Goal: Information Seeking & Learning: Learn about a topic

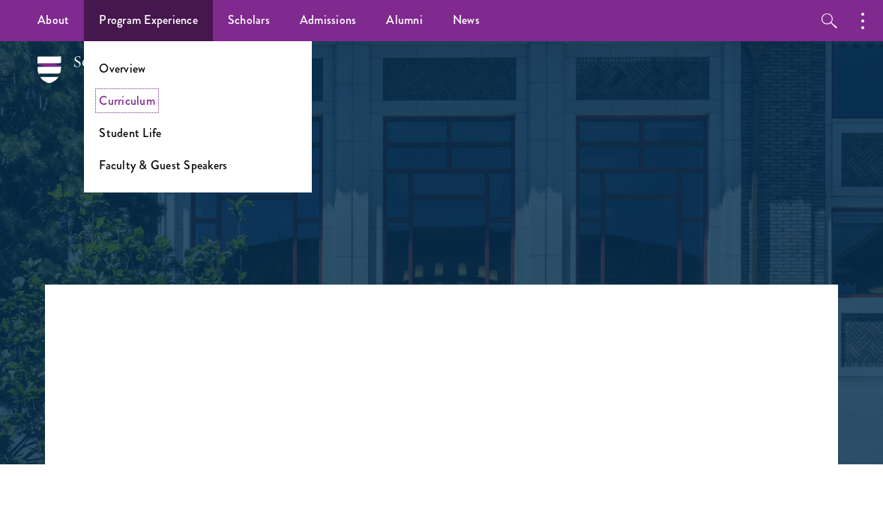
click at [151, 97] on link "Curriculum" at bounding box center [127, 100] width 56 height 17
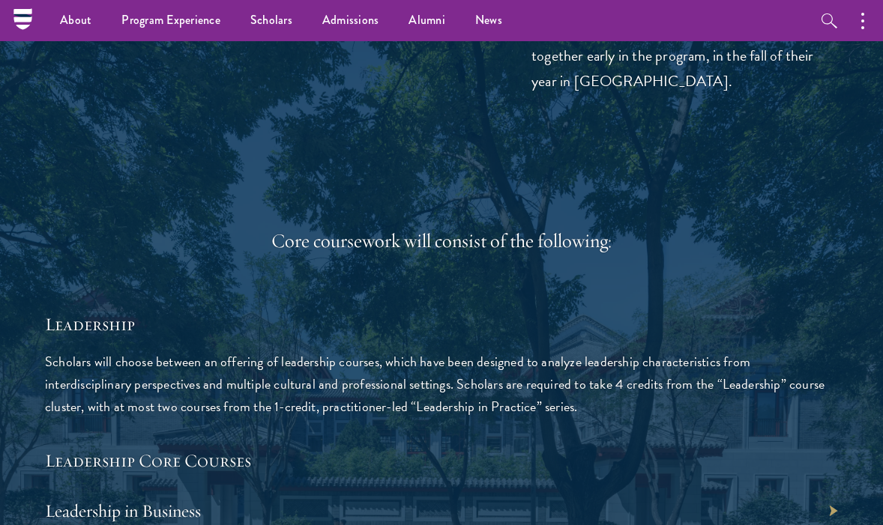
scroll to position [2115, 0]
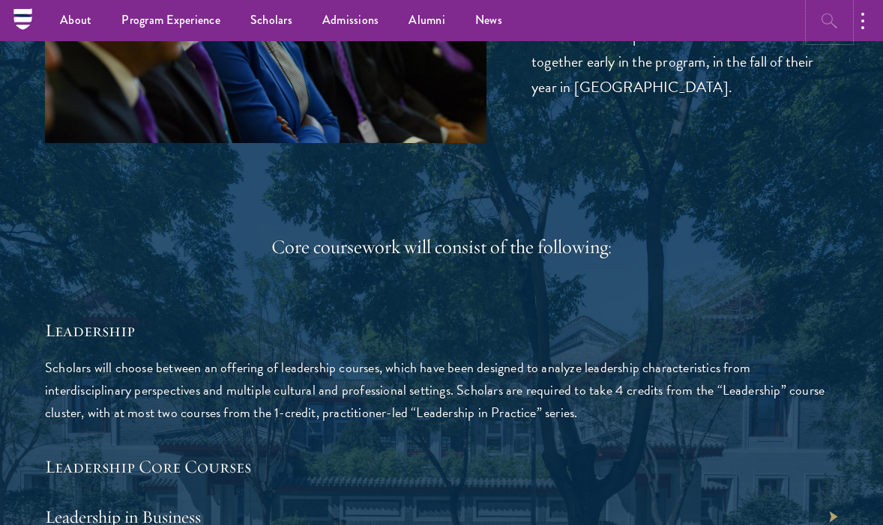
click at [827, 28] on icon "button" at bounding box center [830, 21] width 18 height 18
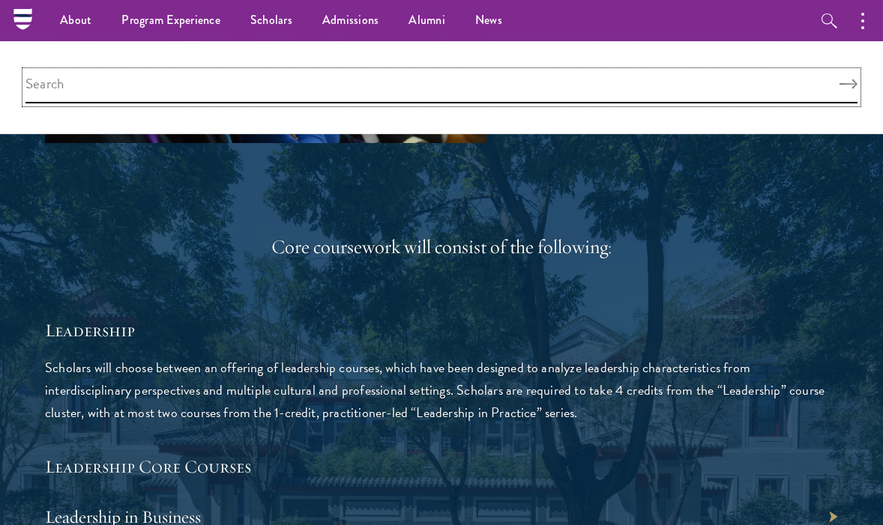
click at [708, 89] on input "search" at bounding box center [441, 87] width 832 height 32
paste input "making our cities great"
type input "making our cities great"
click at [840, 79] on button "Search" at bounding box center [849, 84] width 18 height 10
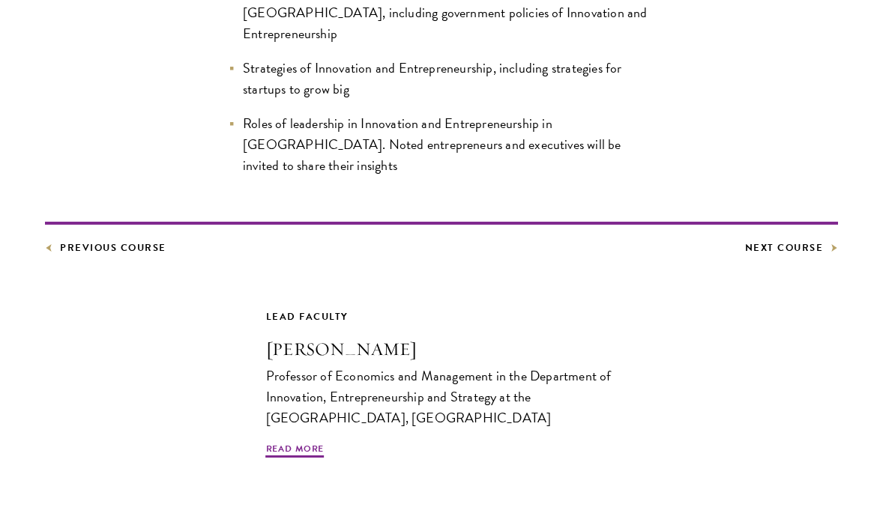
scroll to position [752, 0]
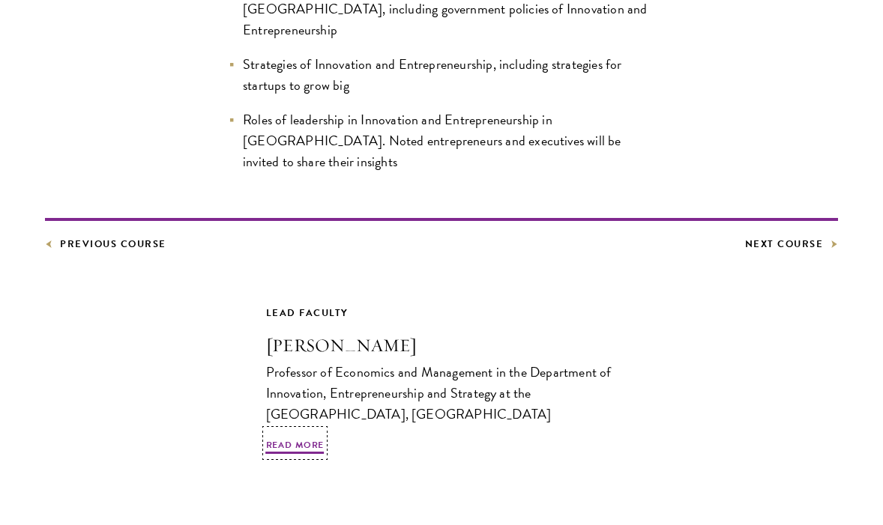
click at [314, 333] on h3 "Gao Xudong" at bounding box center [442, 345] width 352 height 25
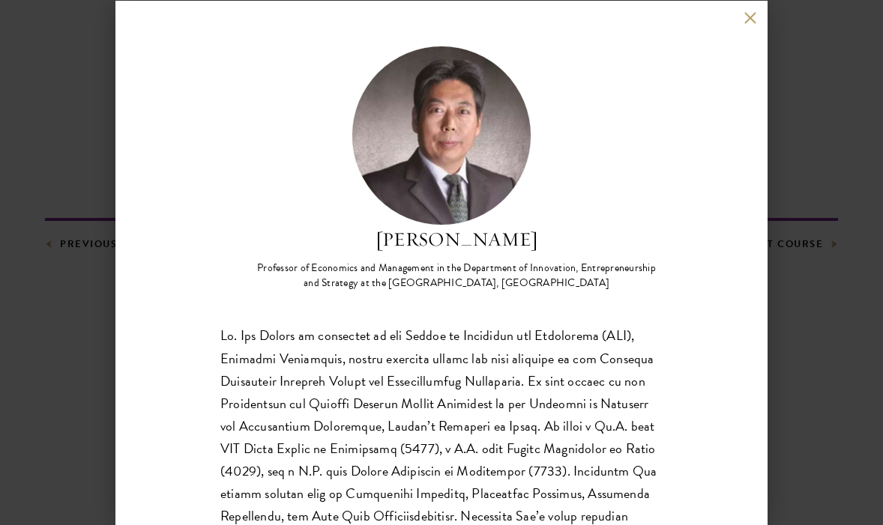
click at [454, 247] on h2 "Gao Xudong" at bounding box center [456, 240] width 412 height 28
copy div "Gao Xudong"
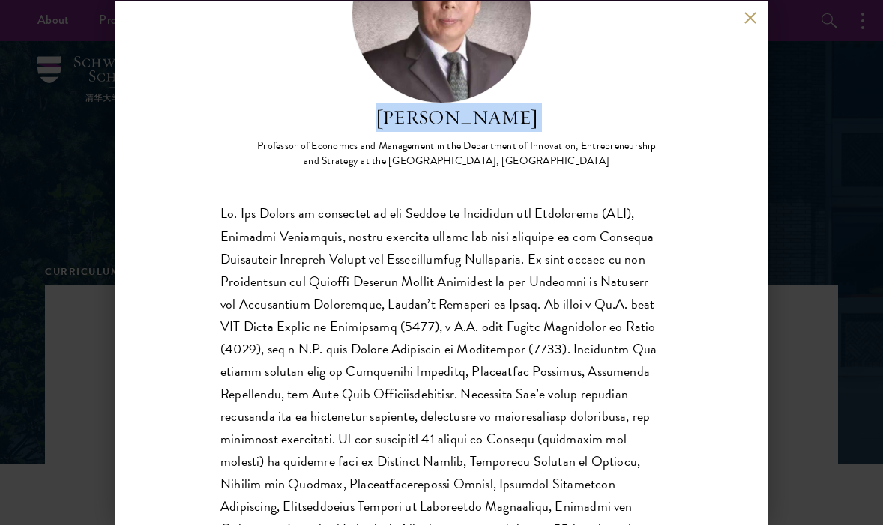
scroll to position [205, 0]
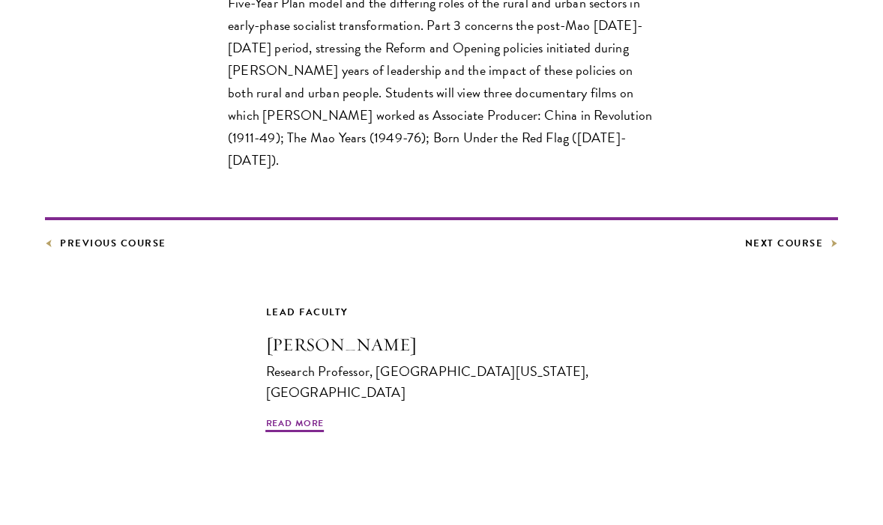
scroll to position [866, 0]
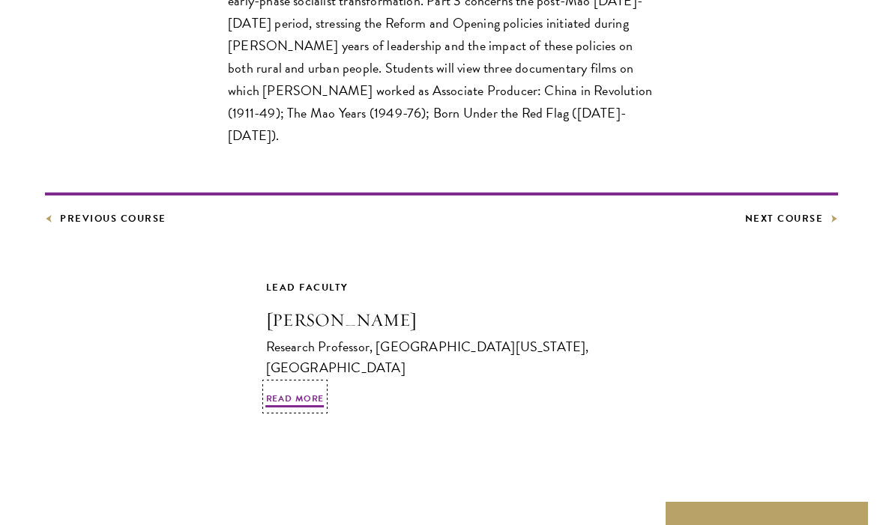
click at [315, 307] on h3 "Paul G. Pickowicz" at bounding box center [442, 319] width 352 height 25
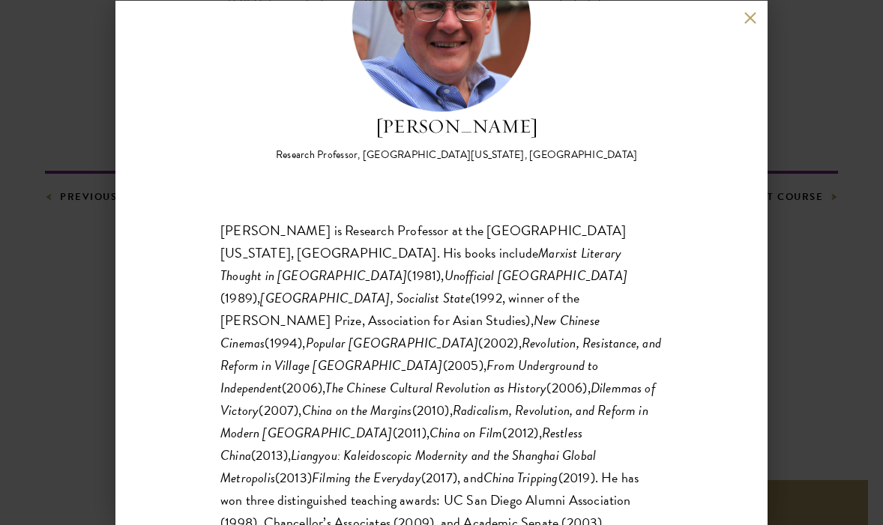
scroll to position [107, 0]
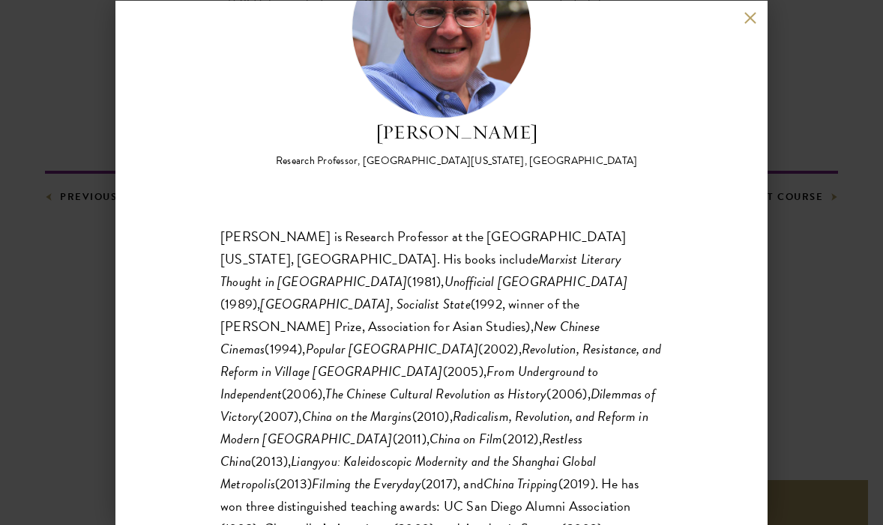
click at [462, 138] on h2 "Paul G. Pickowicz" at bounding box center [457, 132] width 362 height 28
copy div "Paul G. Pickowicz"
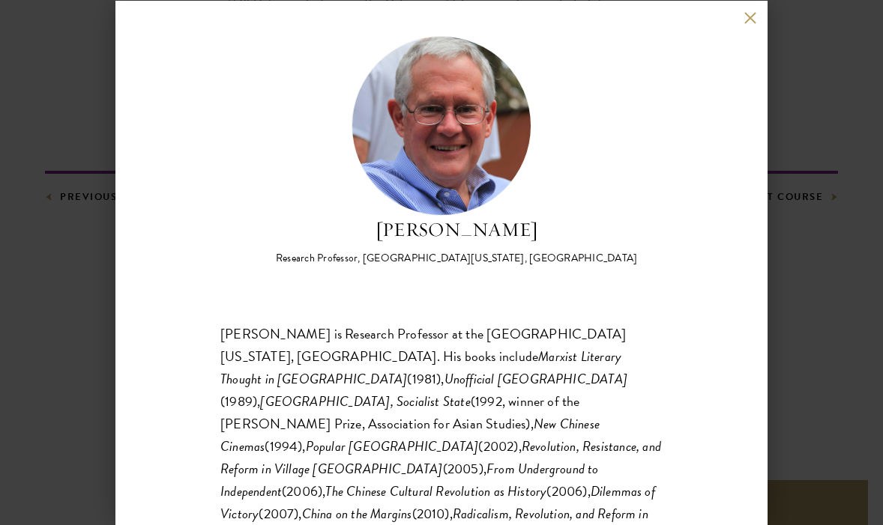
click at [750, 25] on div "Paul G. Pickowicz Research Professor, University of California, San Diego Paul …" at bounding box center [441, 263] width 652 height 525
click at [750, 24] on div "Paul G. Pickowicz Research Professor, University of California, San Diego Paul …" at bounding box center [441, 263] width 652 height 525
click at [750, 19] on button at bounding box center [750, 18] width 13 height 13
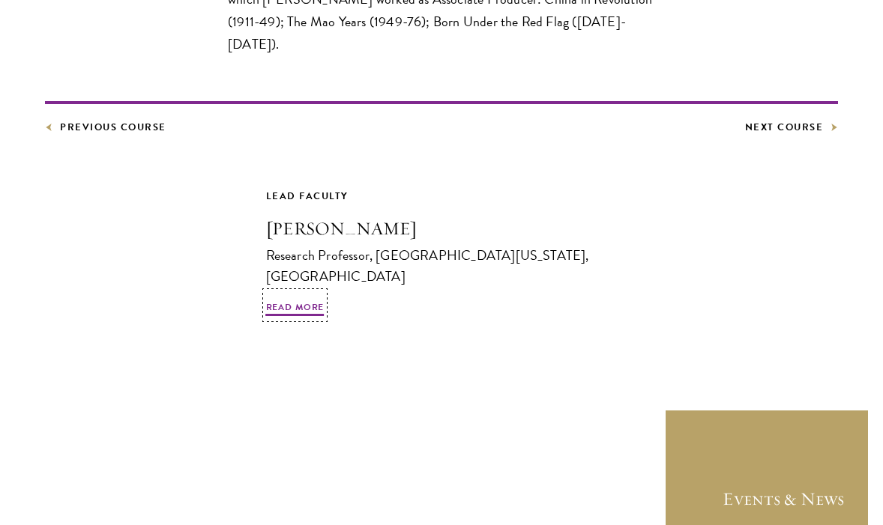
scroll to position [955, 0]
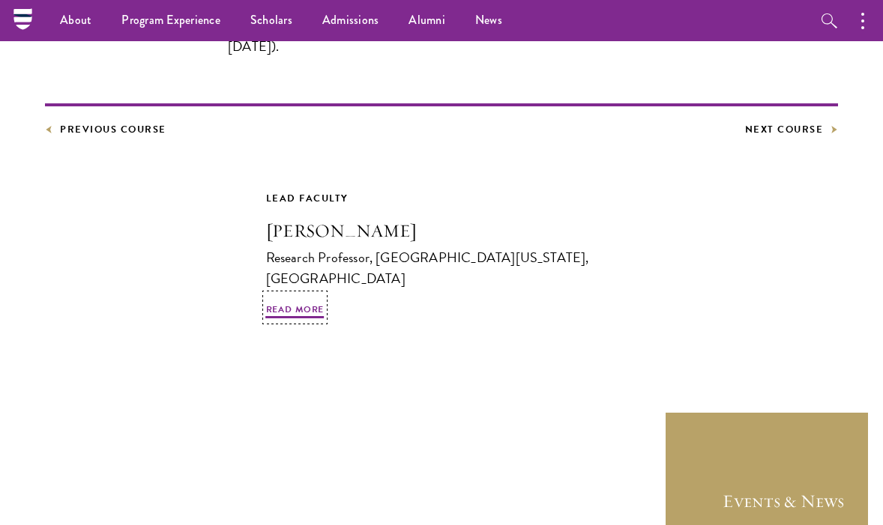
drag, startPoint x: 436, startPoint y: 213, endPoint x: 235, endPoint y: 199, distance: 200.6
click at [235, 199] on div "Lead Faculty Paul G. Pickowicz Research Professor, University of California, Sa…" at bounding box center [442, 256] width 442 height 133
drag, startPoint x: 202, startPoint y: 202, endPoint x: 393, endPoint y: 238, distance: 193.8
click at [393, 238] on div "Lead Faculty Paul G. Pickowicz Research Professor, University of California, Sa…" at bounding box center [441, 257] width 883 height 140
drag, startPoint x: 640, startPoint y: 253, endPoint x: 295, endPoint y: 202, distance: 349.3
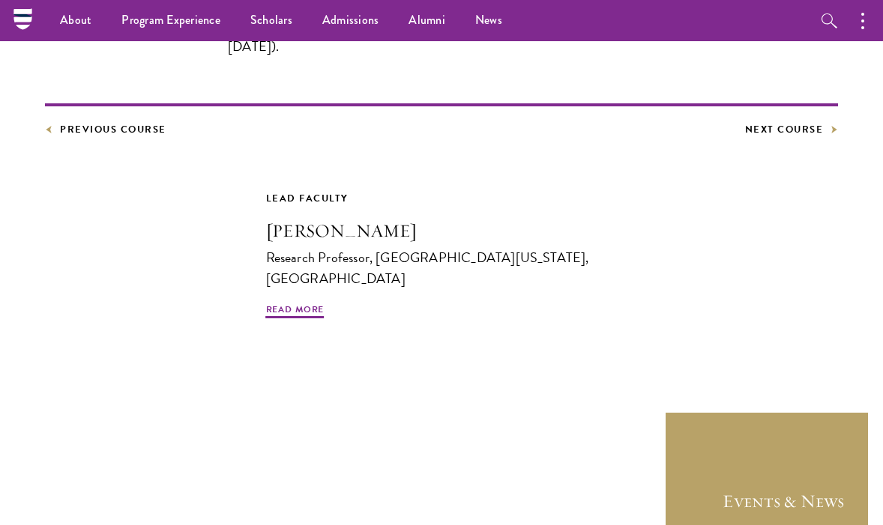
click at [297, 202] on div "Lead Faculty Paul G. Pickowicz Research Professor, University of California, Sa…" at bounding box center [442, 256] width 442 height 133
drag, startPoint x: 188, startPoint y: 202, endPoint x: 425, endPoint y: 220, distance: 237.6
click at [426, 220] on div "Lead Faculty Paul G. Pickowicz Research Professor, University of California, Sa…" at bounding box center [441, 257] width 883 height 140
click at [425, 220] on h3 "Paul G. Pickowicz" at bounding box center [442, 230] width 352 height 25
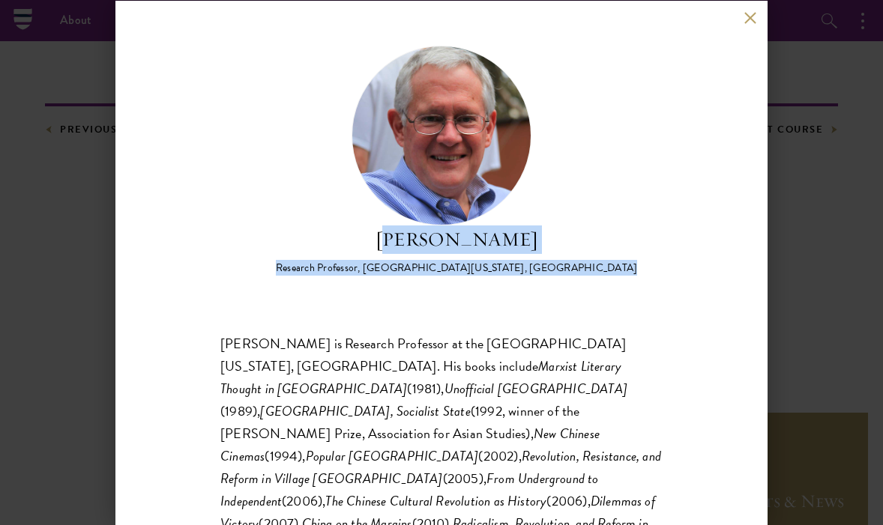
drag, startPoint x: 381, startPoint y: 241, endPoint x: 687, endPoint y: 283, distance: 308.7
click at [687, 283] on div "Paul G. Pickowicz Research Professor, University of California, San Diego Paul …" at bounding box center [441, 263] width 652 height 525
copy div "aul G. Pickowicz Research Professor, University of California, San Diego"
drag, startPoint x: 558, startPoint y: 242, endPoint x: 339, endPoint y: 239, distance: 219.7
click h2 "Paul G. Pickowicz"
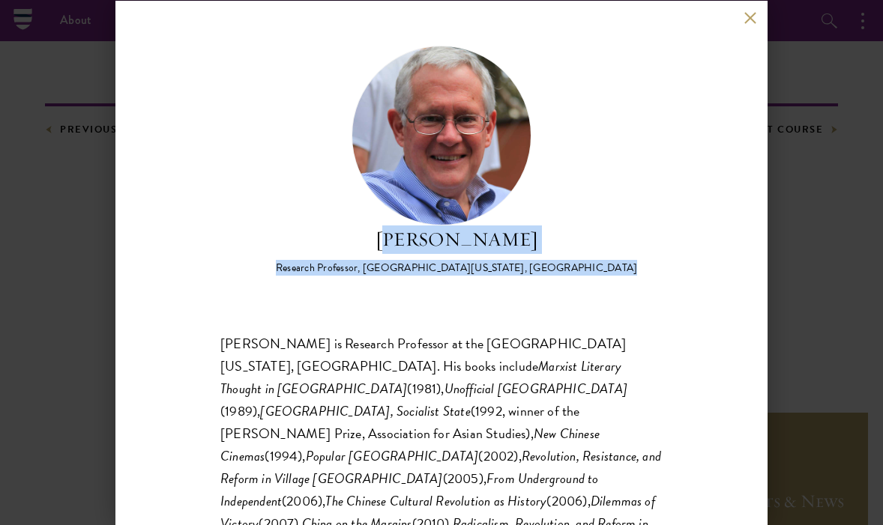
copy h2 "Paul G. Pickowicz"
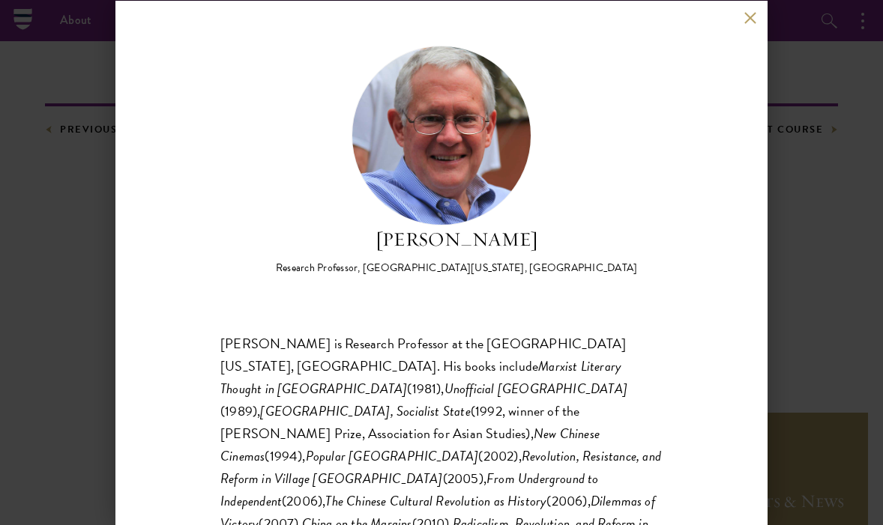
click div "Paul G. Pickowicz Research Professor, University of California, San Diego Paul …"
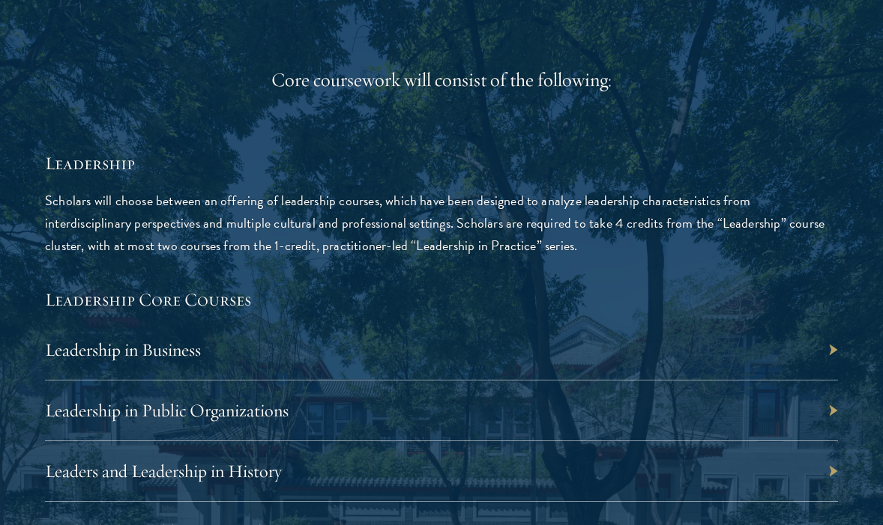
scroll to position [2283, 0]
click at [379, 362] on div "Leadership in Business" at bounding box center [441, 349] width 793 height 61
click at [823, 349] on div "Leadership in Business" at bounding box center [441, 349] width 793 height 61
click at [837, 351] on div "Leadership in Business" at bounding box center [441, 349] width 793 height 61
click at [833, 351] on div "Leadership in Business" at bounding box center [441, 349] width 793 height 61
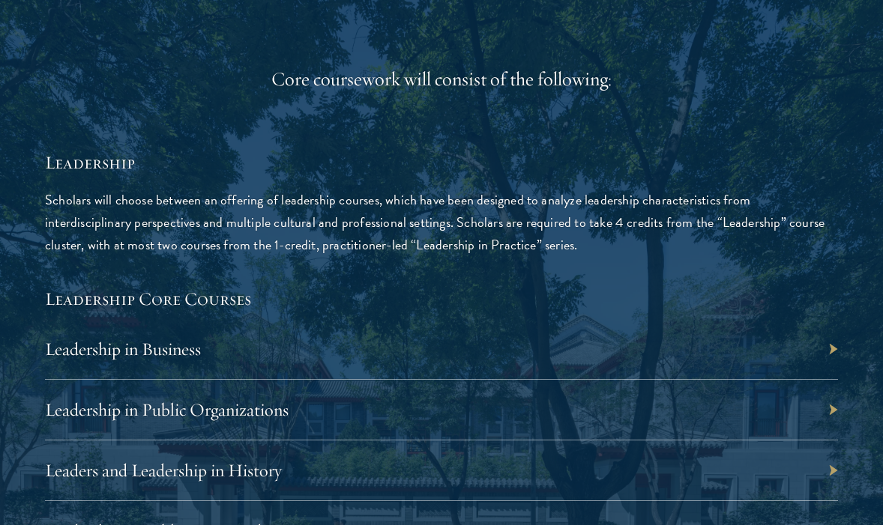
click at [768, 400] on div "Leadership in Public Organizations" at bounding box center [441, 410] width 793 height 61
click at [250, 421] on link "Leadership in Public Organizations" at bounding box center [174, 410] width 244 height 22
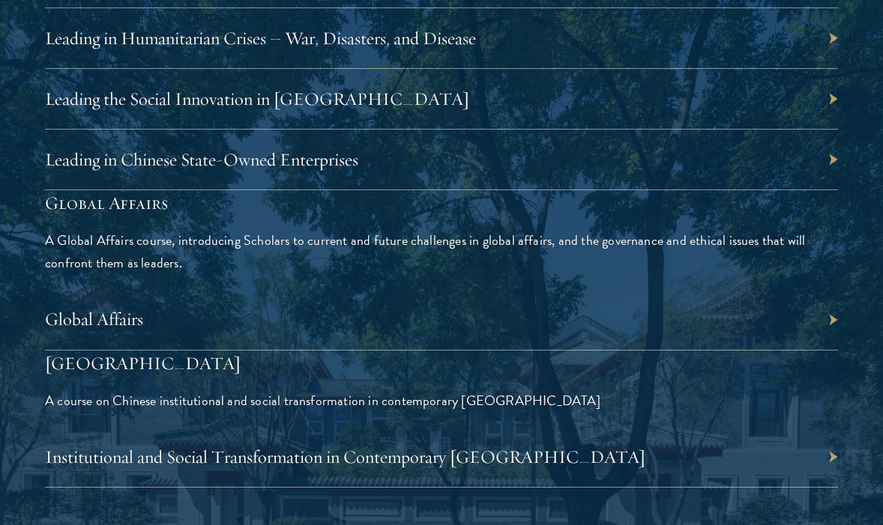
scroll to position [3346, 0]
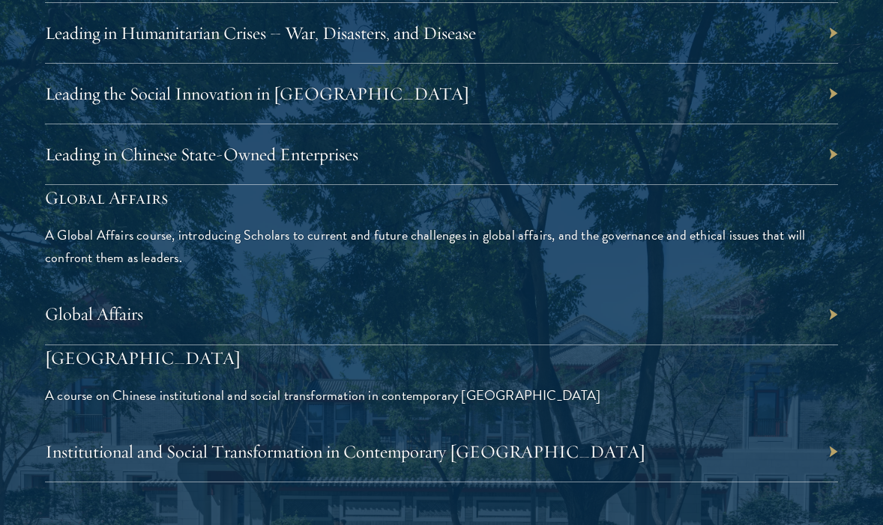
click at [199, 390] on p "A course on Chinese institutional and social transformation in contemporary Chi…" at bounding box center [441, 396] width 793 height 22
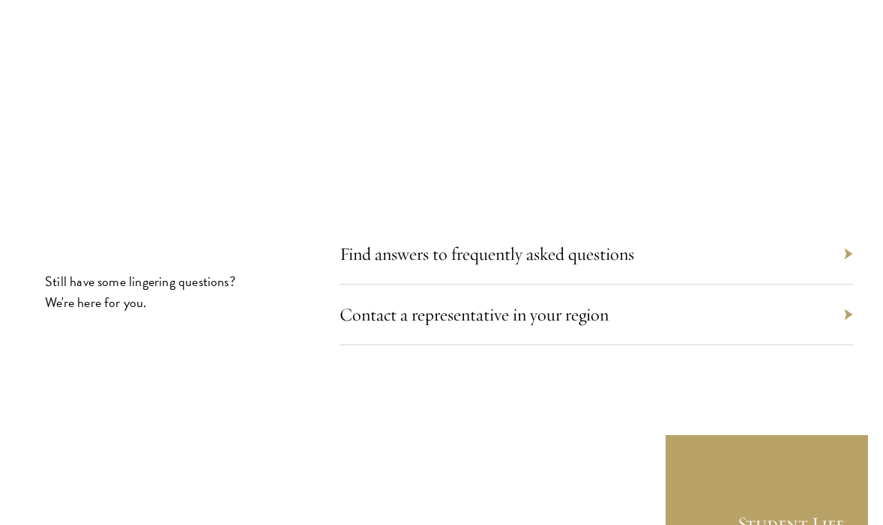
scroll to position [8130, 0]
click at [439, 303] on link "Contact a representative in your region" at bounding box center [481, 314] width 269 height 22
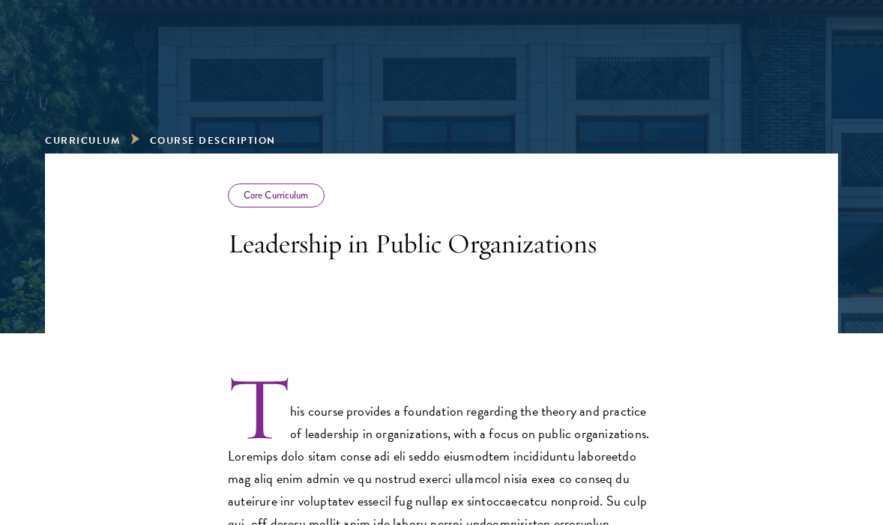
scroll to position [132, 0]
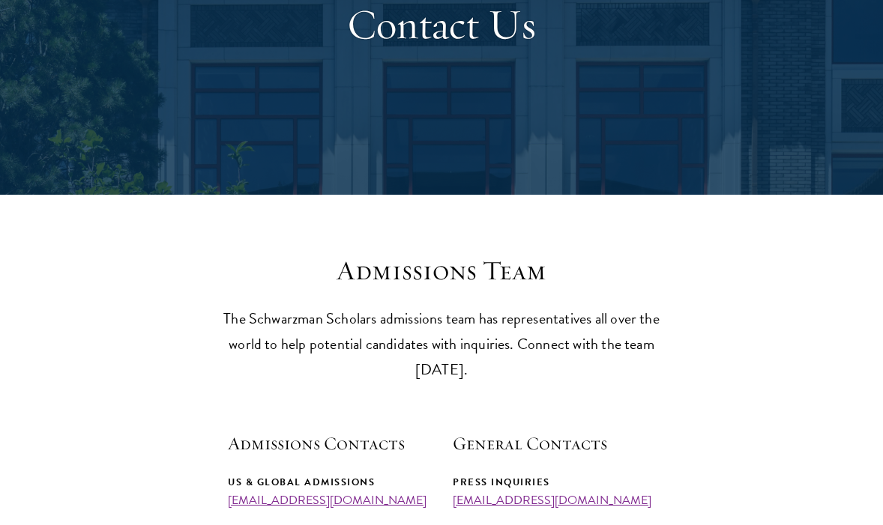
scroll to position [205, 0]
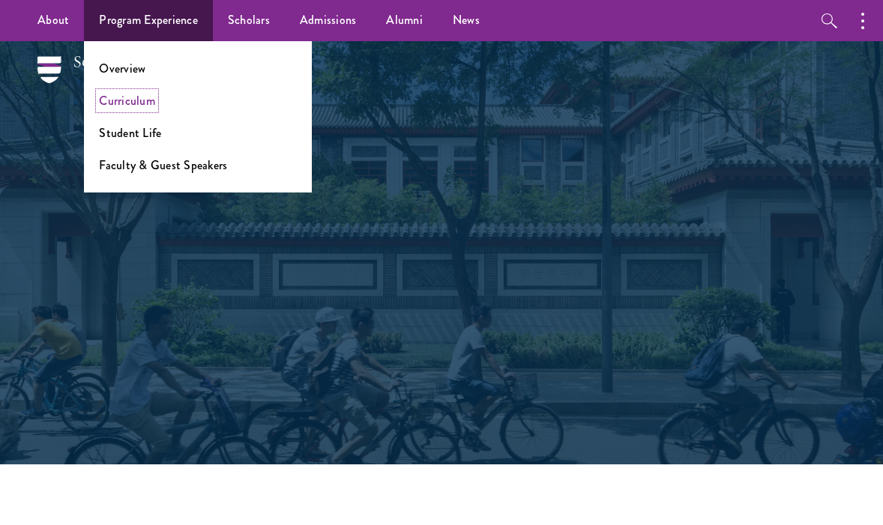
click at [133, 104] on link "Curriculum" at bounding box center [127, 100] width 56 height 17
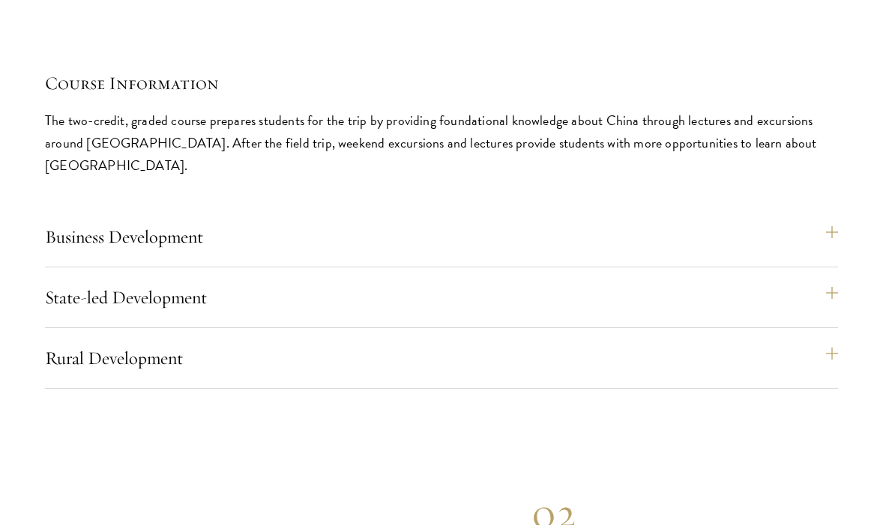
scroll to position [6345, 0]
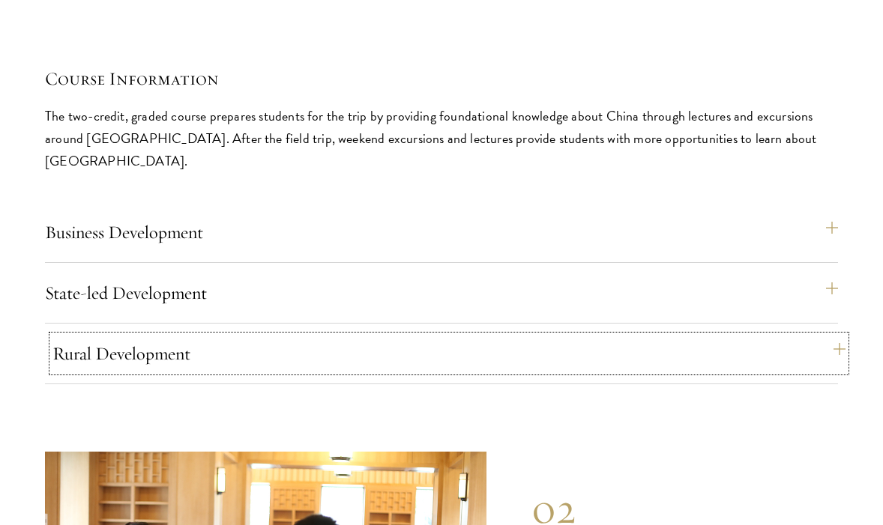
click at [828, 336] on button "Rural Development" at bounding box center [448, 354] width 793 height 36
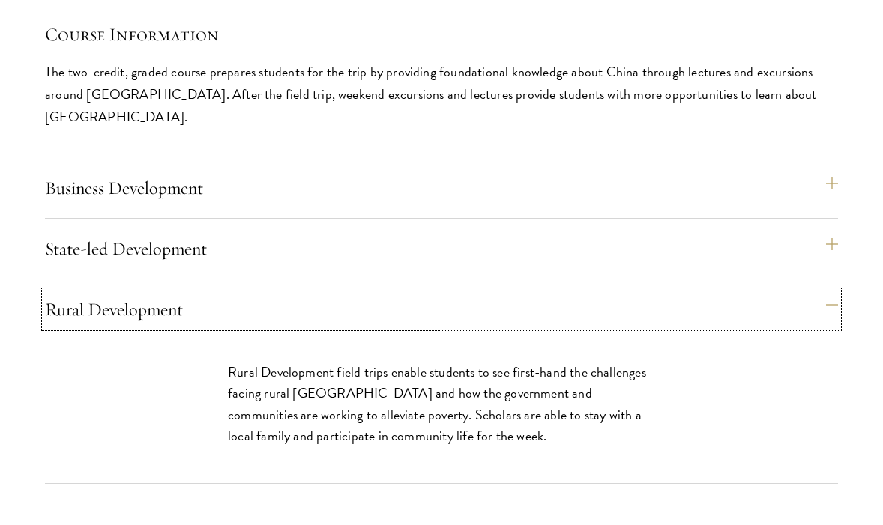
scroll to position [6403, 0]
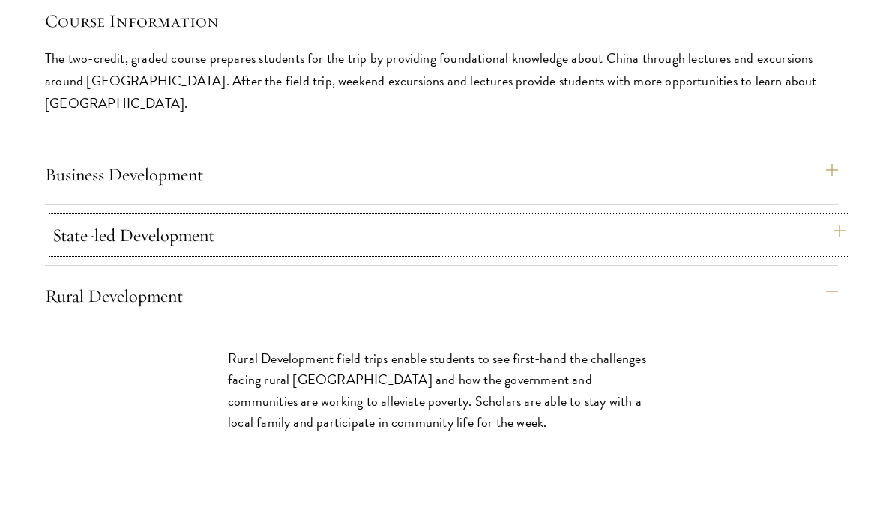
click at [825, 217] on button "State-led Development" at bounding box center [448, 235] width 793 height 36
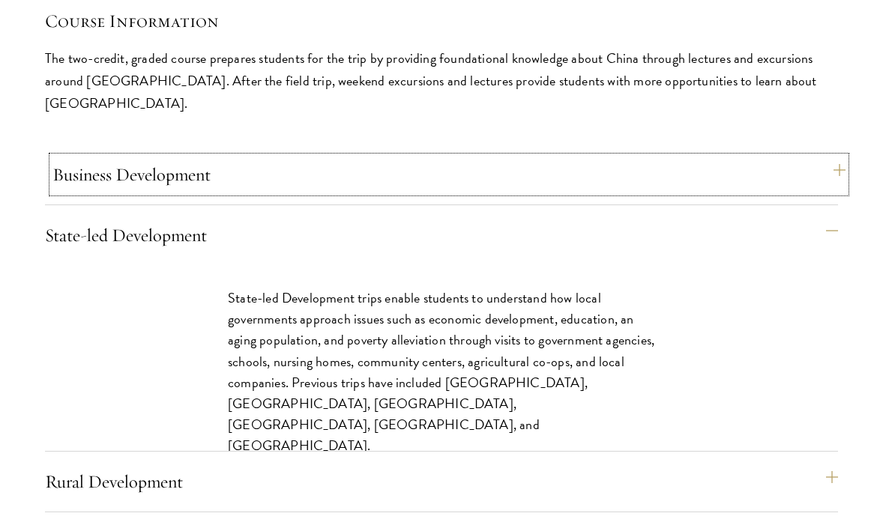
click at [835, 160] on button "Business Development" at bounding box center [448, 175] width 793 height 36
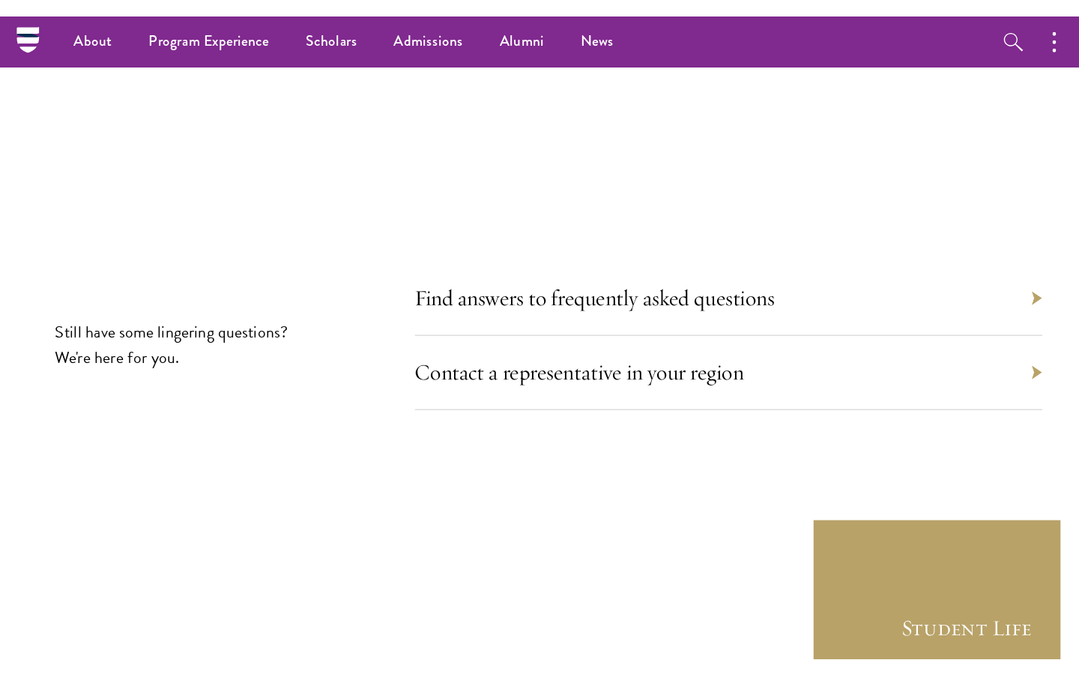
scroll to position [8337, 0]
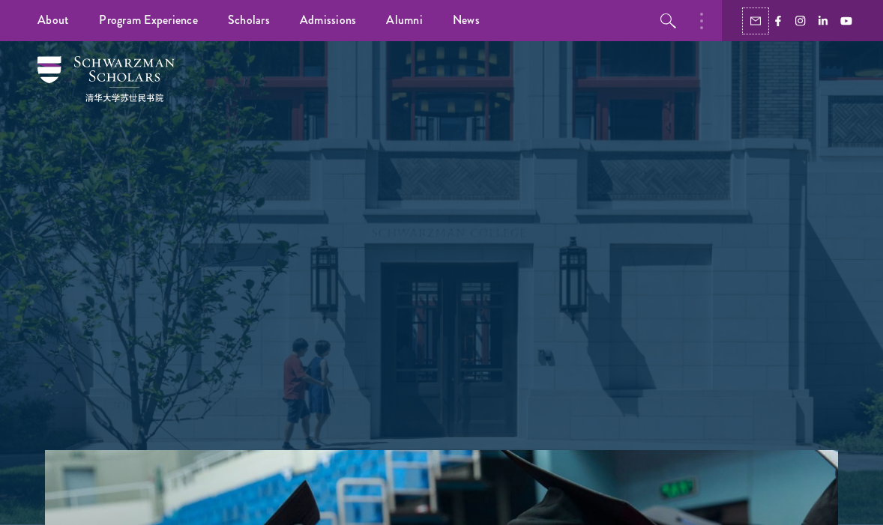
click at [756, 20] on use "button" at bounding box center [755, 20] width 10 height 8
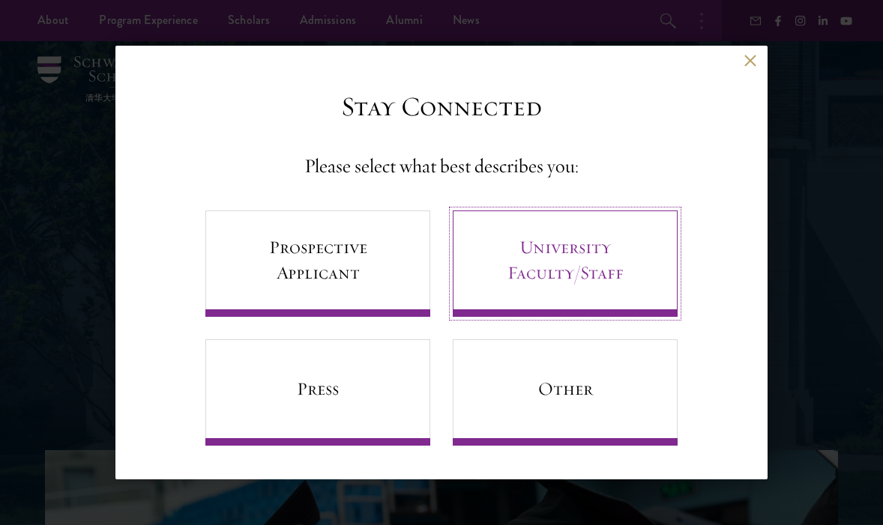
click at [555, 271] on link "University Faculty/Staff" at bounding box center [565, 264] width 225 height 106
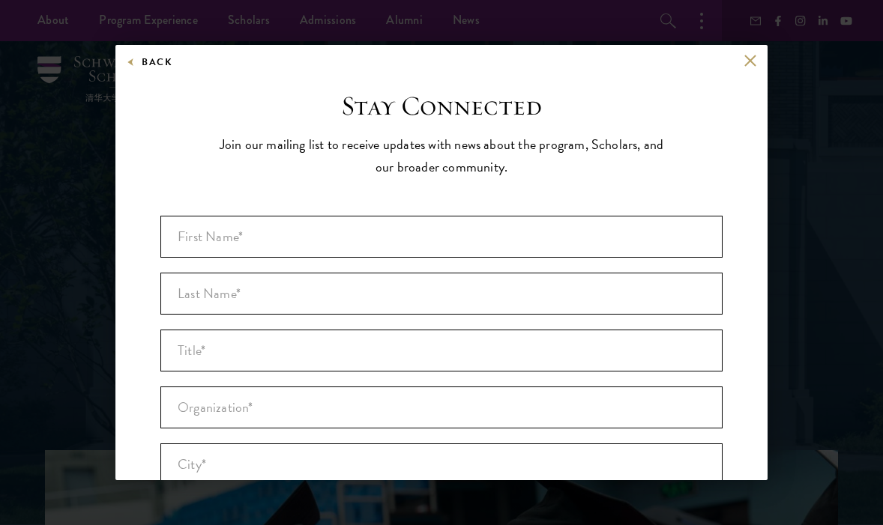
click at [756, 52] on div "Back Stay Connected Please select what best describes you: Prospective Applican…" at bounding box center [441, 263] width 652 height 436
click at [752, 61] on button at bounding box center [750, 60] width 13 height 13
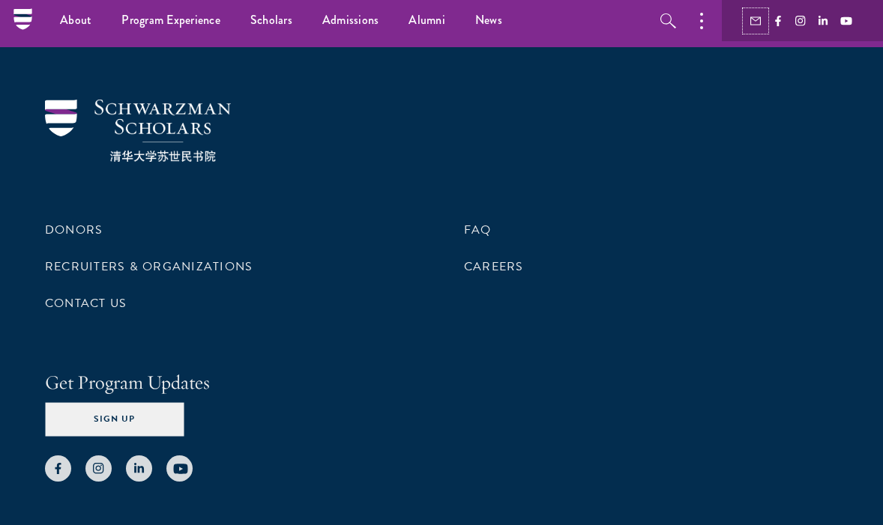
scroll to position [4509, 0]
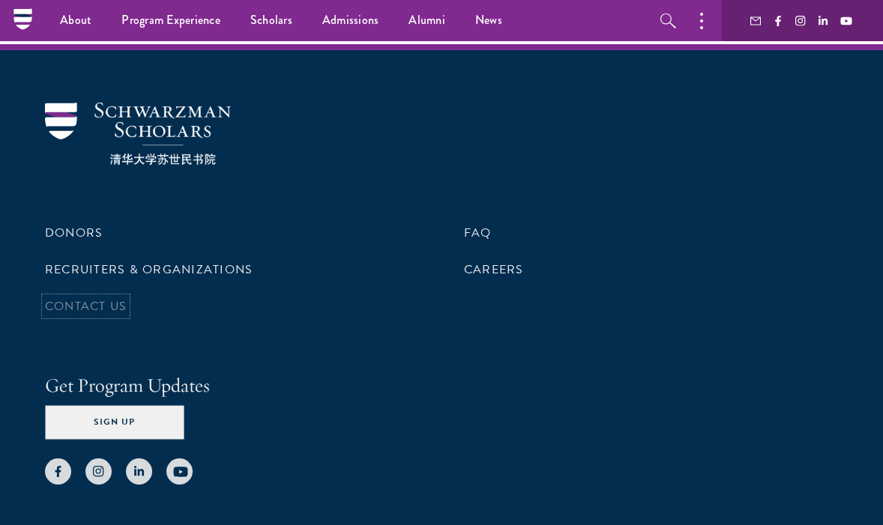
click at [79, 298] on link "Contact Us" at bounding box center [86, 307] width 82 height 18
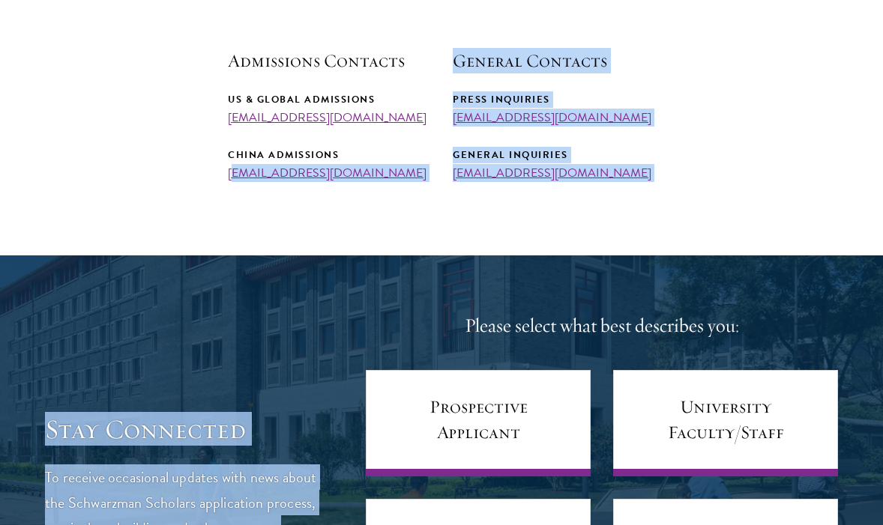
drag, startPoint x: 403, startPoint y: 181, endPoint x: 235, endPoint y: 169, distance: 168.3
click at [292, 177] on link "[EMAIL_ADDRESS][DOMAIN_NAME]" at bounding box center [327, 173] width 199 height 18
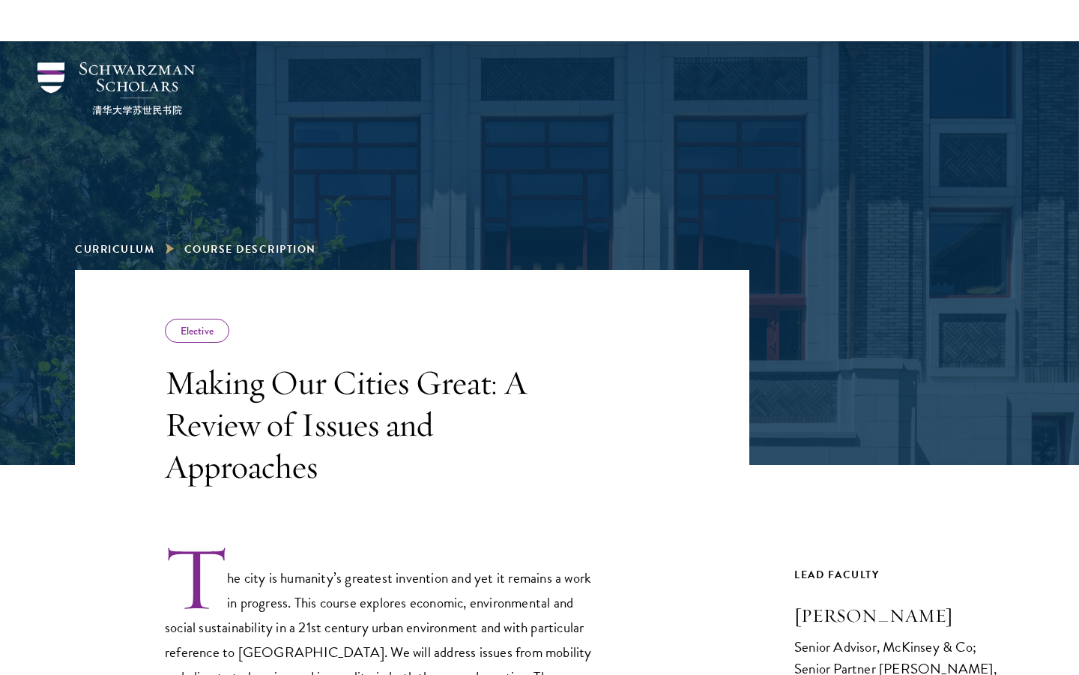
scroll to position [483, 0]
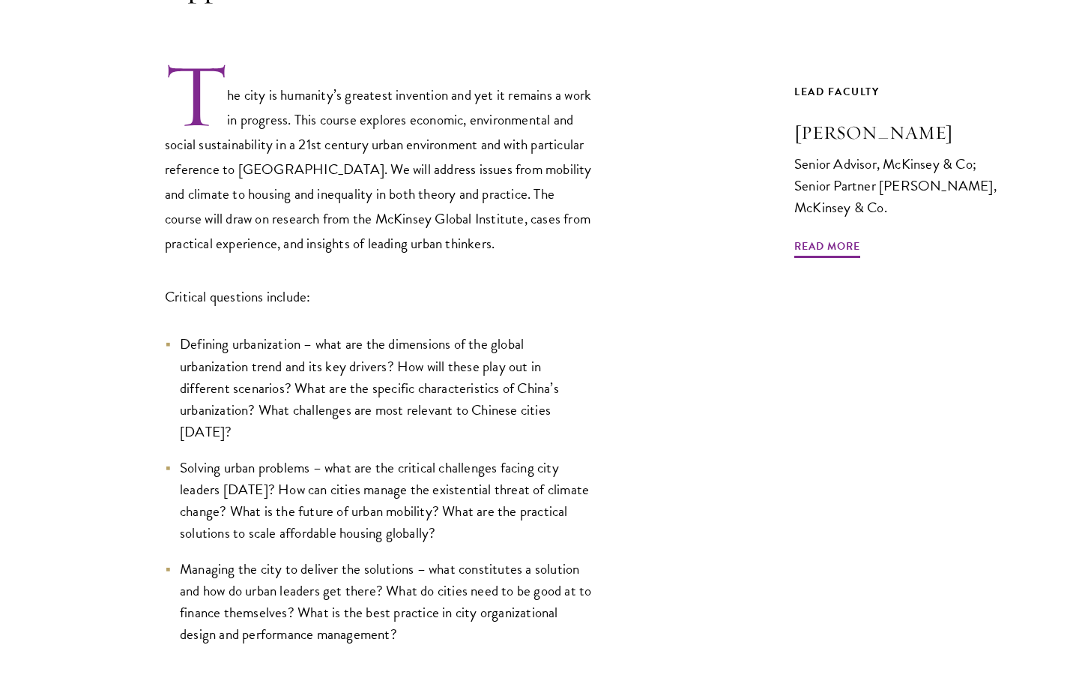
drag, startPoint x: 762, startPoint y: 134, endPoint x: 954, endPoint y: 133, distance: 191.9
click at [954, 133] on div "Elective Making Our Cities Great: A Review of Issues and Approaches The city is…" at bounding box center [539, 264] width 929 height 954
click at [954, 133] on h3 "[PERSON_NAME]" at bounding box center [900, 132] width 210 height 25
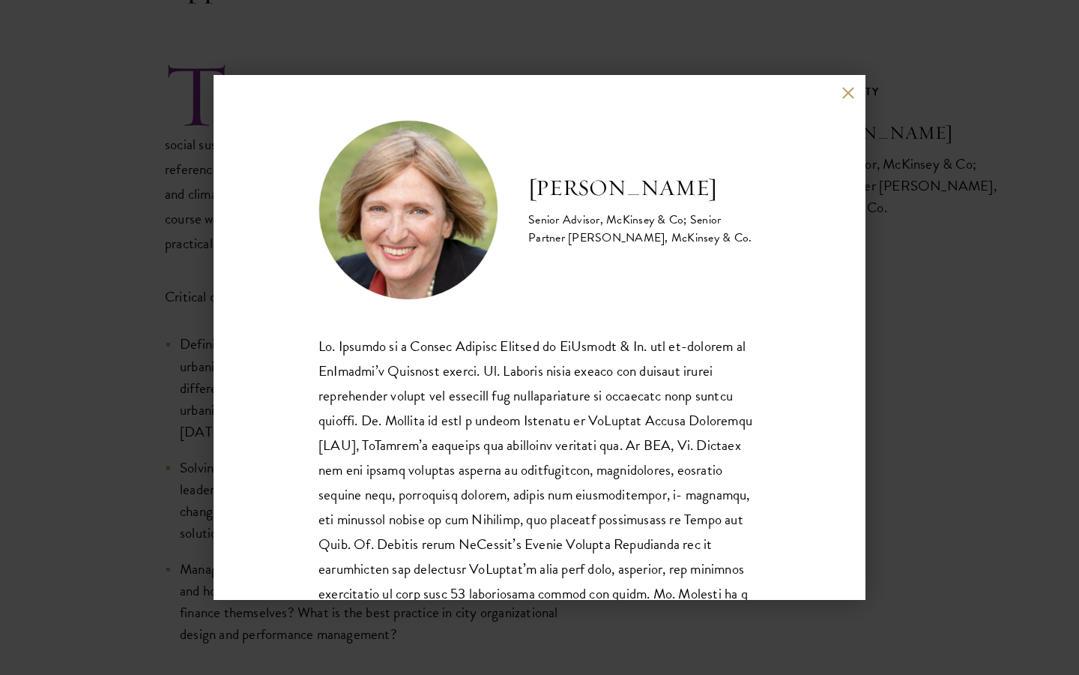
drag, startPoint x: 703, startPoint y: 194, endPoint x: 496, endPoint y: 194, distance: 206.9
click at [496, 194] on div "[PERSON_NAME] Senior Advisor, McKinsey & Co; Senior Partner [PERSON_NAME], McKi…" at bounding box center [540, 210] width 442 height 180
copy div "[PERSON_NAME]"
click at [1034, 441] on div "[PERSON_NAME] Senior Advisor, McKinsey & Co; Senior Partner [PERSON_NAME], McKi…" at bounding box center [539, 337] width 1079 height 675
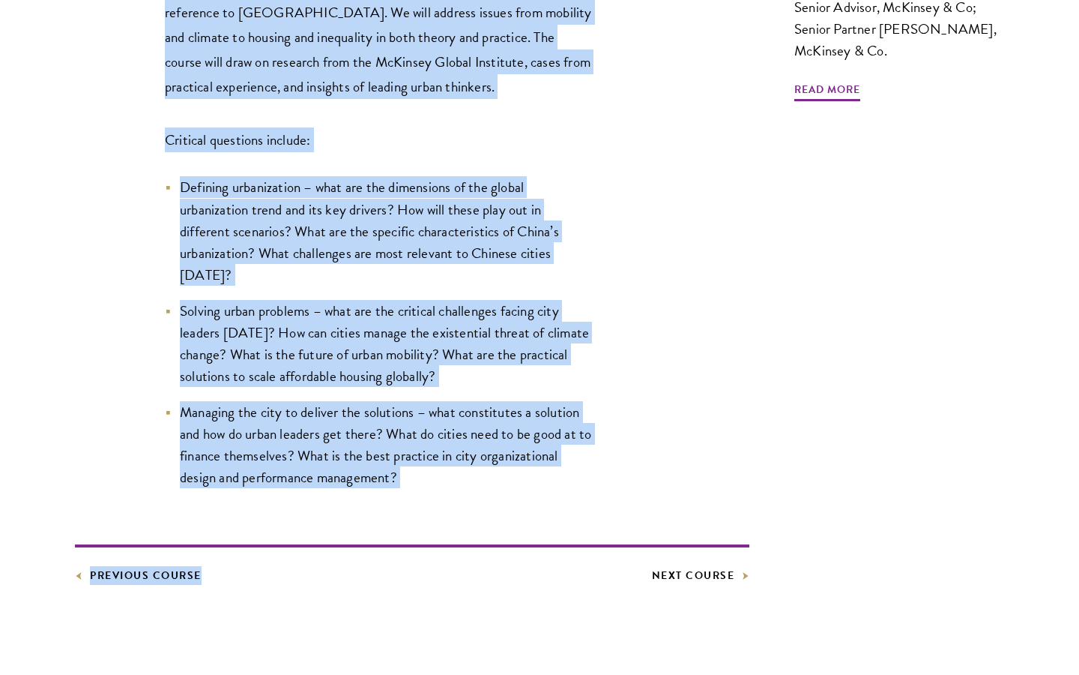
scroll to position [726, 0]
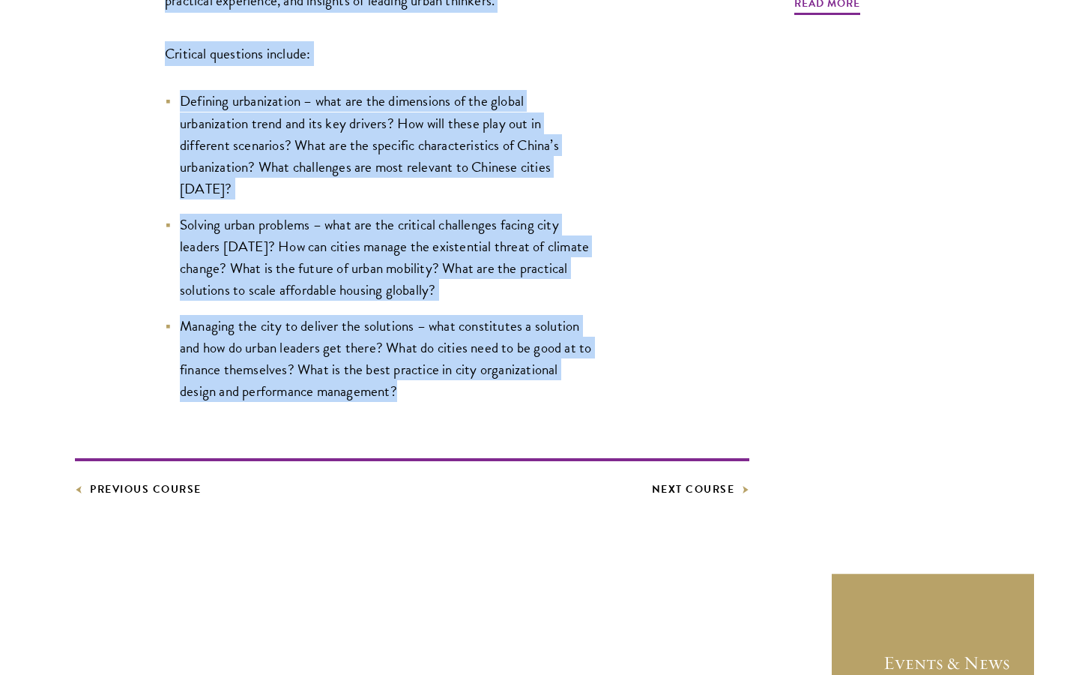
copy div "lo ipsu do sitametc’a elitsedd eiusmodte inc utl et dolorem a enim ad minimven.…"
drag, startPoint x: 227, startPoint y: 193, endPoint x: 498, endPoint y: 380, distance: 328.7
click at [498, 380] on div "The city is humanity’s greatest invention and yet it remains a work in progress…" at bounding box center [378, 110] width 427 height 584
